Goal: Transaction & Acquisition: Subscribe to service/newsletter

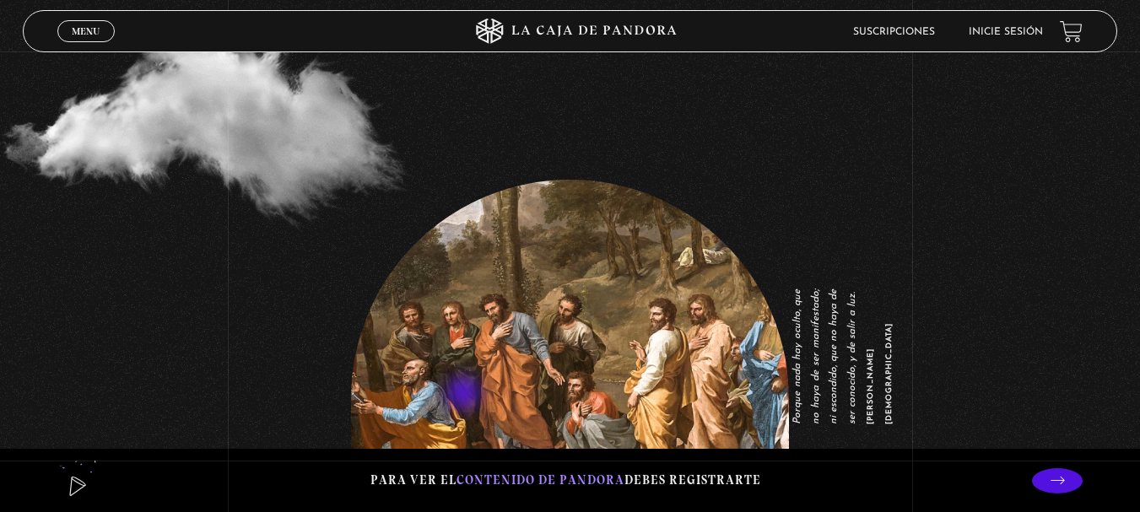
scroll to position [2193, 0]
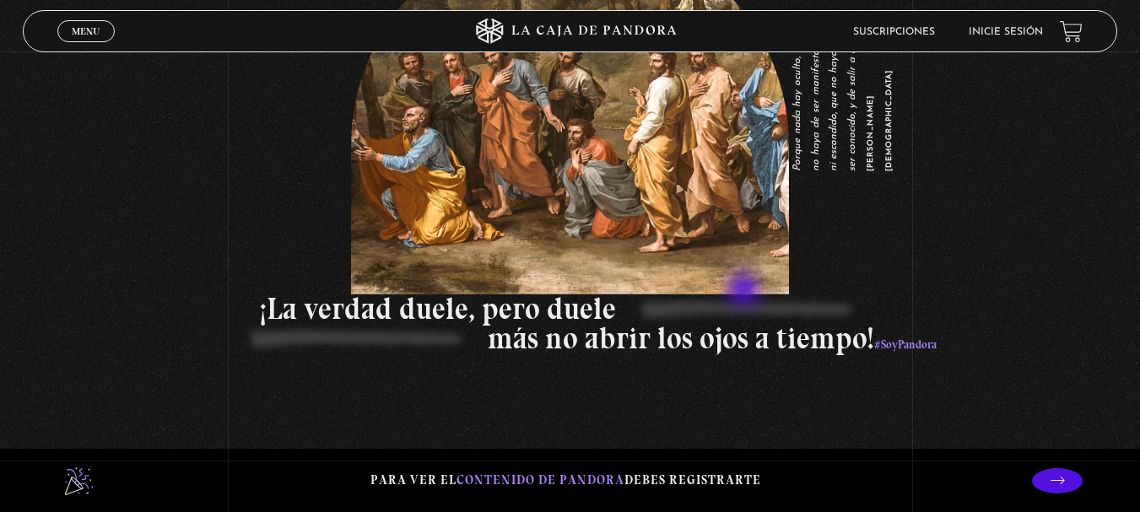
click at [745, 294] on p "¡La verdad duele, pero duele" at bounding box center [786, 309] width 1052 height 30
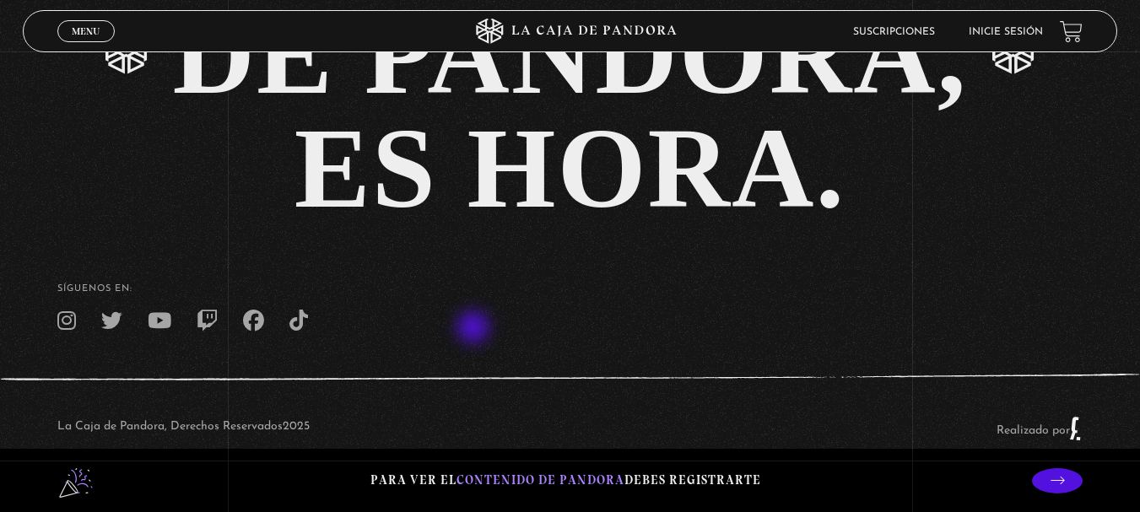
scroll to position [3322, 0]
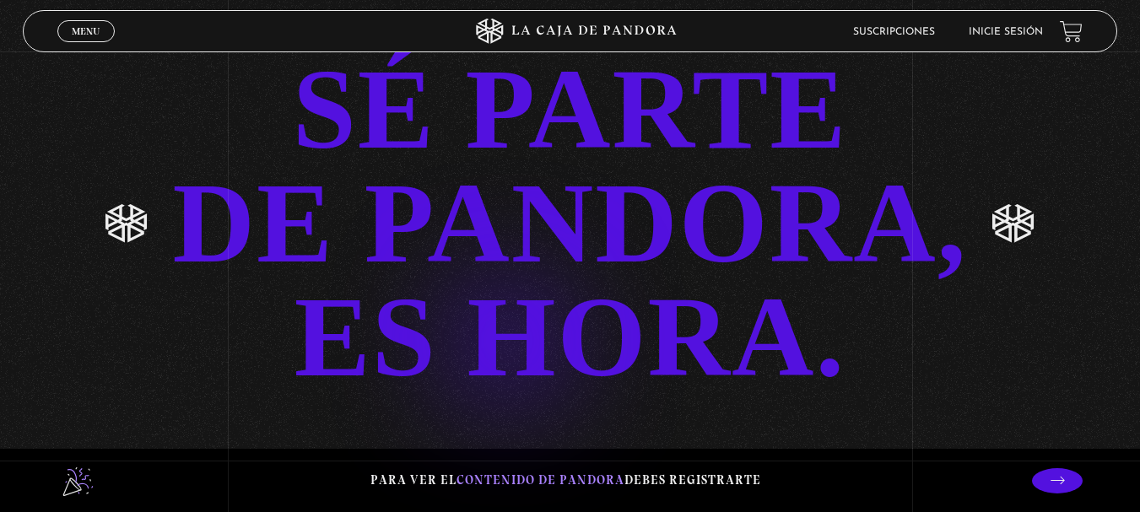
click at [480, 312] on div "SÉ PARTE DE PANDORA, ES HORA." at bounding box center [570, 223] width 795 height 342
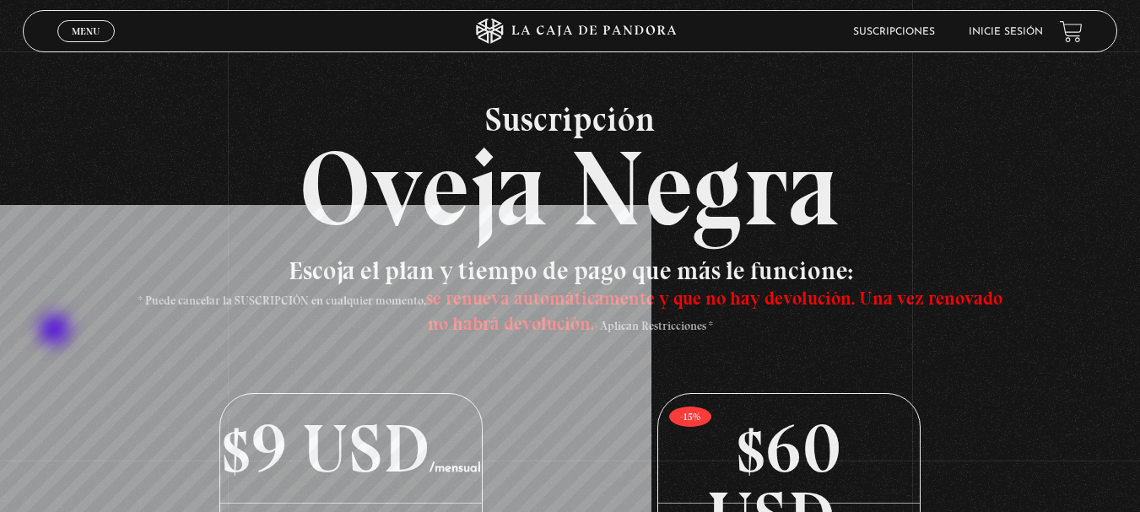
drag, startPoint x: 72, startPoint y: 312, endPoint x: 257, endPoint y: 191, distance: 221.8
click at [1038, 28] on link "Inicie sesión" at bounding box center [1005, 32] width 74 height 10
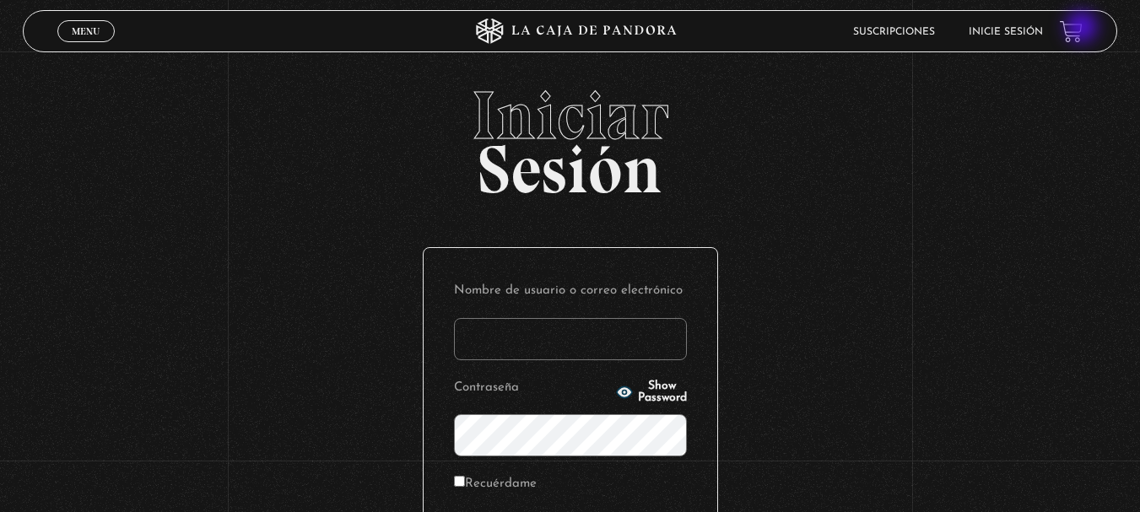
click at [1082, 29] on link at bounding box center [1071, 31] width 23 height 23
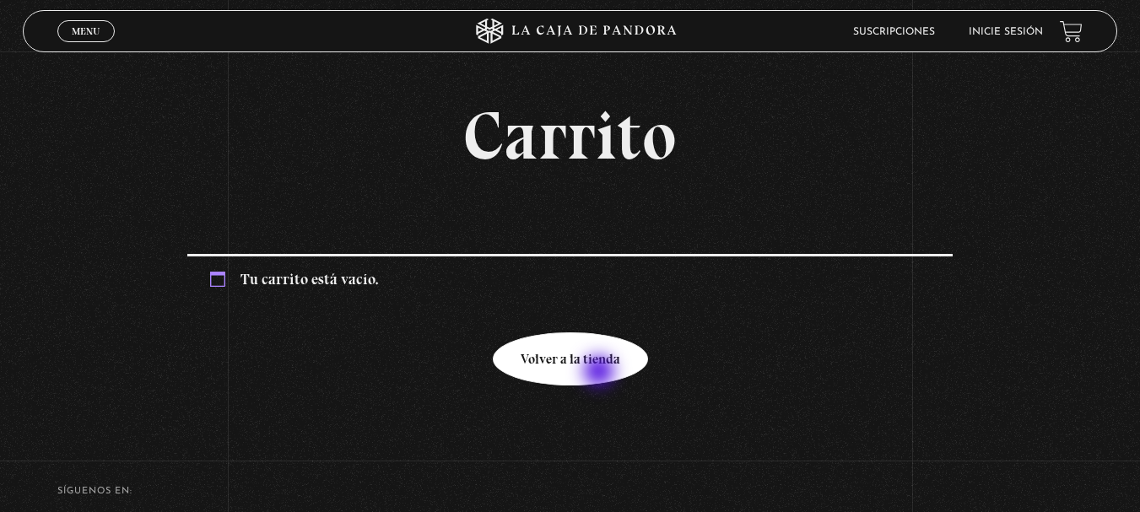
click at [600, 372] on link "Volver a la tienda" at bounding box center [570, 358] width 155 height 53
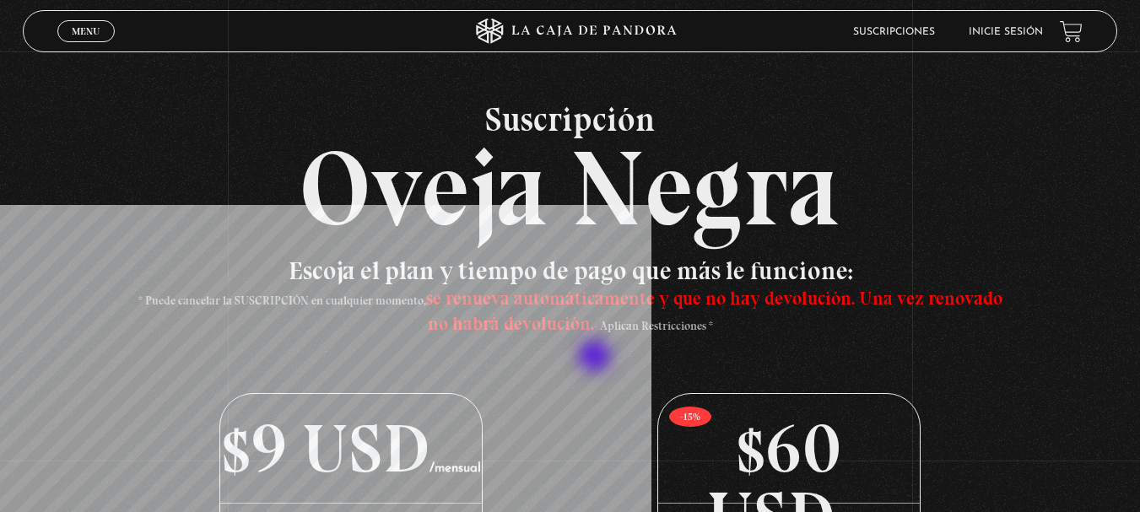
scroll to position [84, 0]
